Goal: Find specific page/section

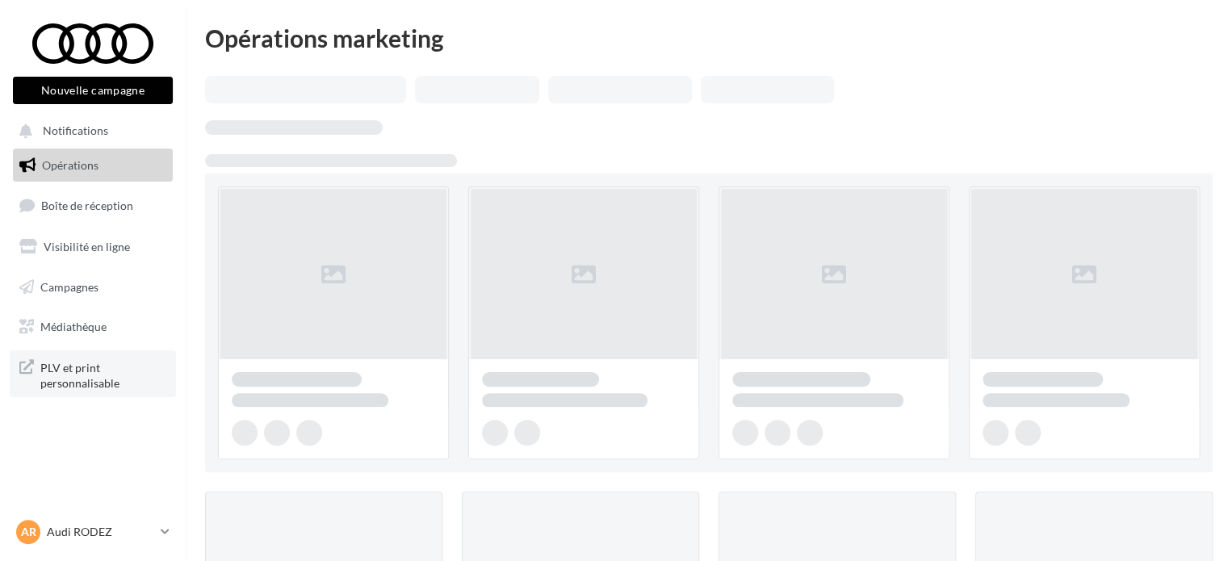
click at [90, 374] on span "PLV et print personnalisable" at bounding box center [103, 374] width 126 height 35
